Goal: Task Accomplishment & Management: Use online tool/utility

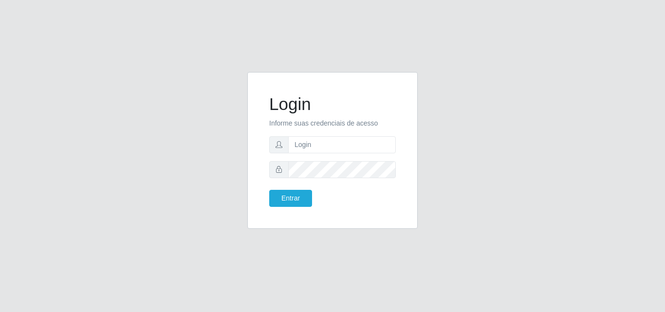
type input "[EMAIL_ADDRESS][DOMAIN_NAME]"
click at [269, 190] on button "Entrar" at bounding box center [290, 198] width 43 height 17
click at [282, 203] on button "Entrar" at bounding box center [290, 198] width 43 height 17
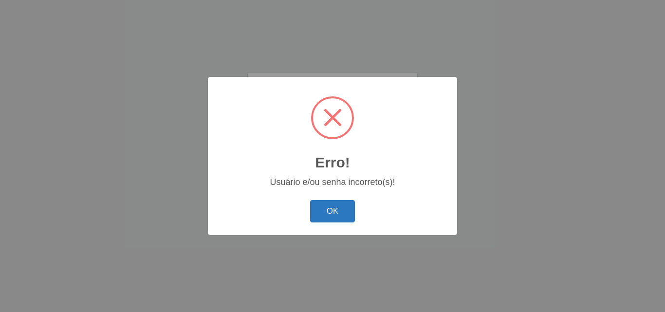
click at [332, 215] on button "OK" at bounding box center [332, 211] width 45 height 23
click at [324, 210] on button "OK" at bounding box center [332, 211] width 45 height 23
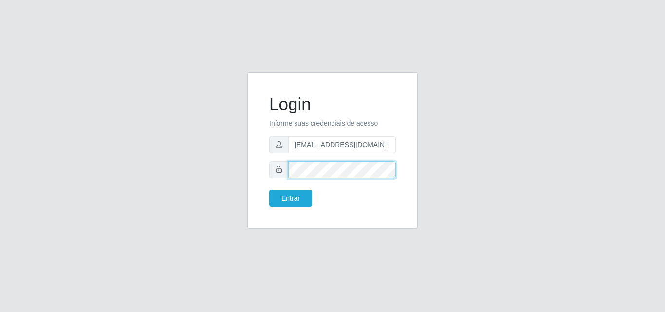
click at [269, 190] on button "Entrar" at bounding box center [290, 198] width 43 height 17
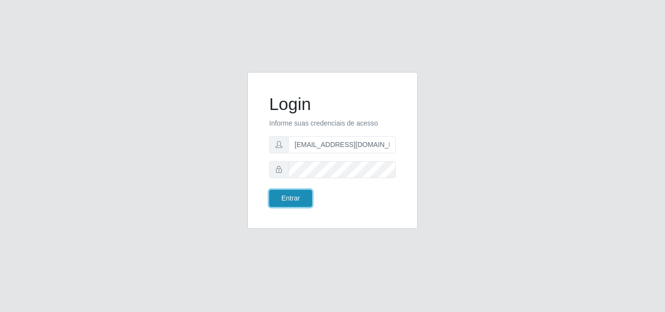
click at [289, 204] on button "Entrar" at bounding box center [290, 198] width 43 height 17
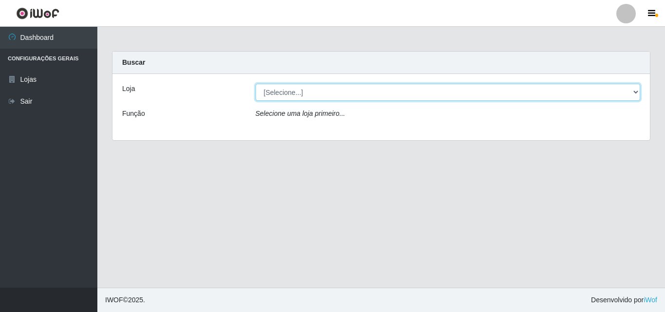
click at [632, 91] on select "[Selecione...] Corte Fácil - Unidade Emaús" at bounding box center [447, 92] width 385 height 17
select select "201"
click at [255, 84] on select "[Selecione...] Corte Fácil - Unidade Emaús" at bounding box center [447, 92] width 385 height 17
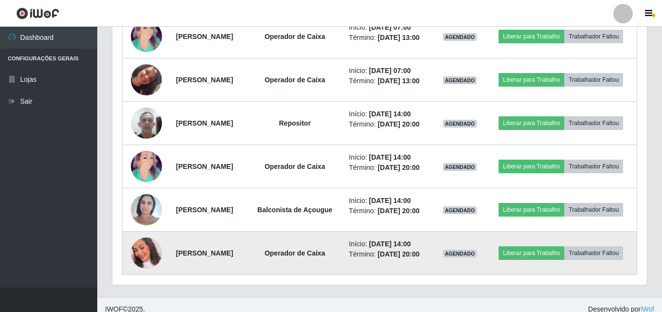
scroll to position [465, 0]
